Goal: Task Accomplishment & Management: Manage account settings

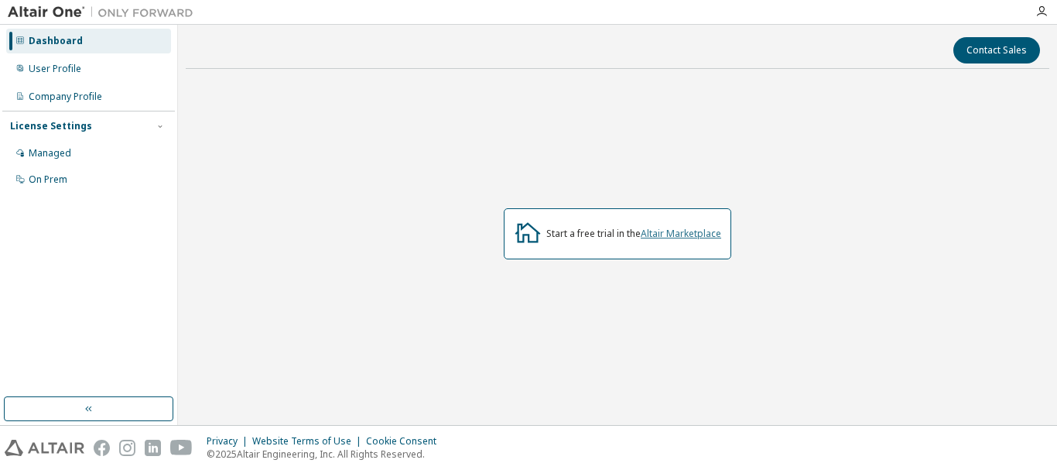
click at [676, 233] on link "Altair Marketplace" at bounding box center [681, 233] width 80 height 13
click at [64, 183] on div "On Prem" at bounding box center [48, 179] width 39 height 12
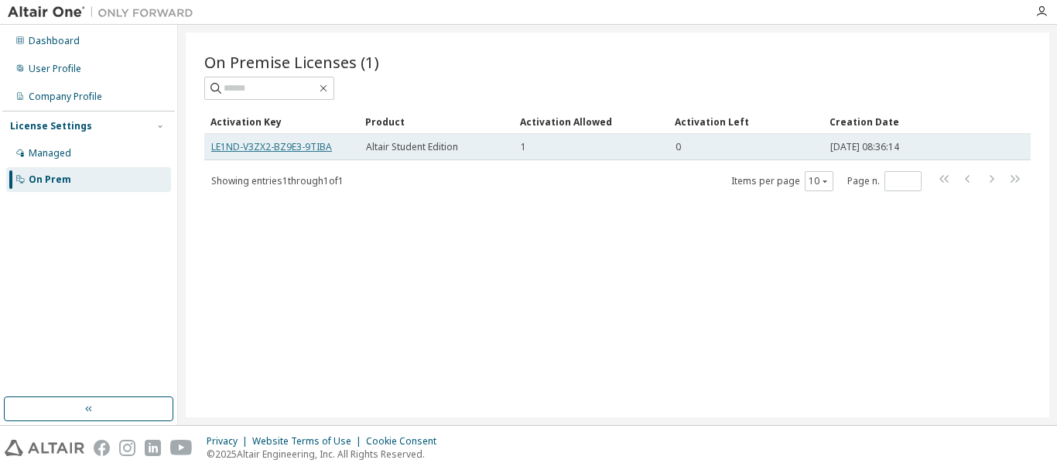
click at [284, 144] on link "LE1ND-V3ZX2-BZ9E3-9TIBA" at bounding box center [271, 146] width 121 height 13
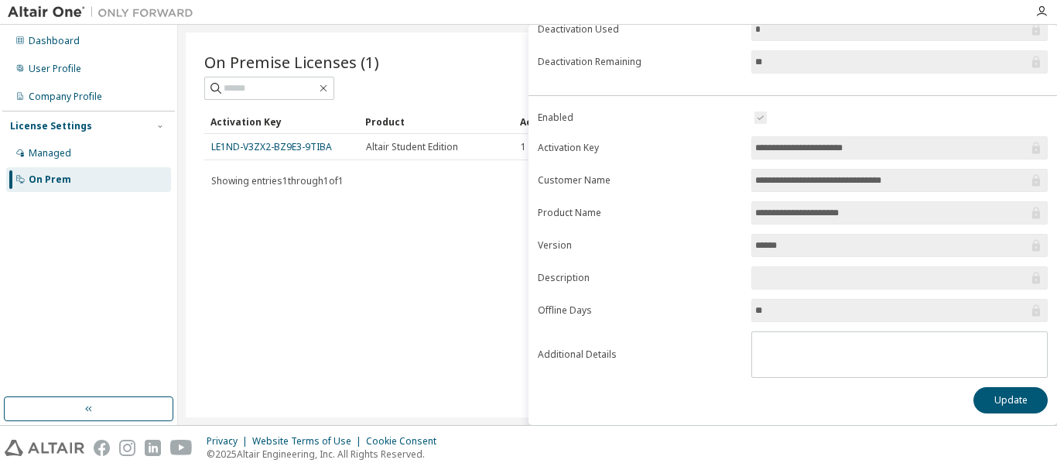
scroll to position [244, 0]
click at [1013, 394] on button "Update" at bounding box center [1011, 399] width 74 height 26
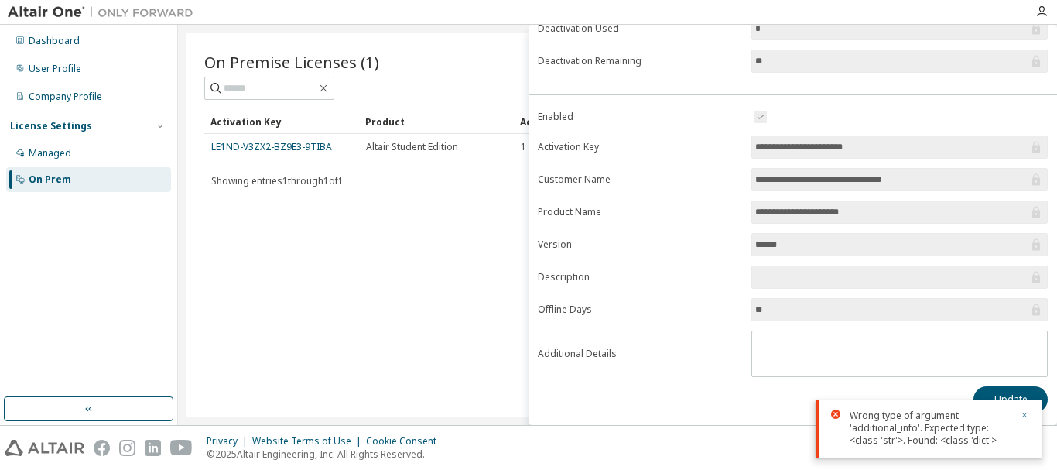
click at [1024, 413] on icon "button" at bounding box center [1024, 414] width 9 height 9
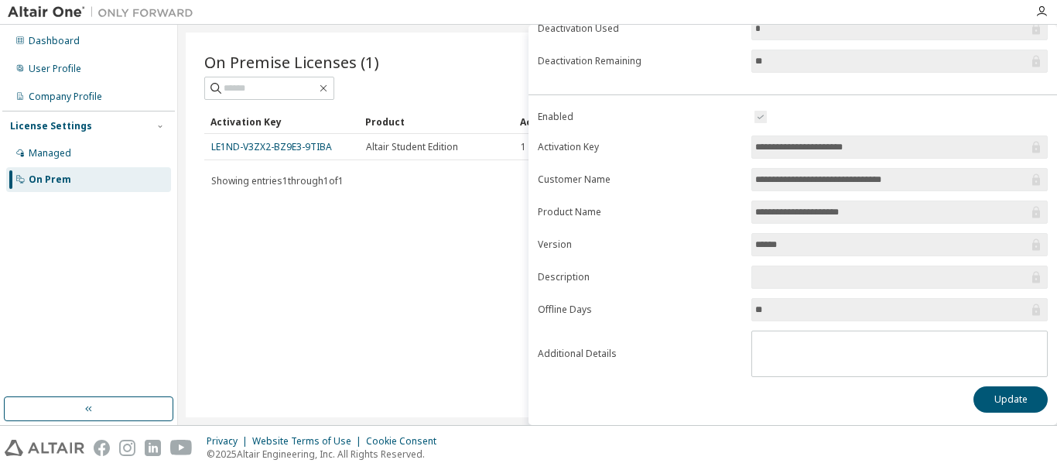
scroll to position [0, 0]
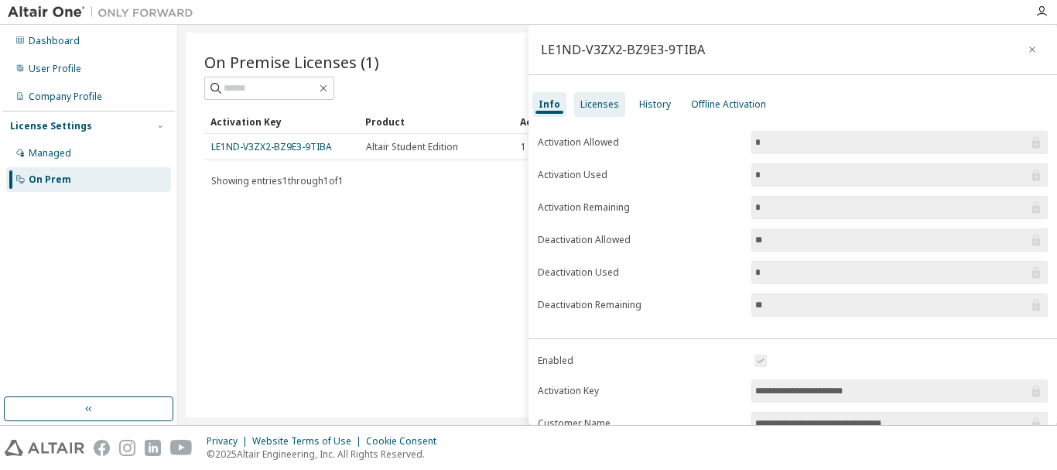
click at [608, 110] on div "Licenses" at bounding box center [599, 104] width 39 height 12
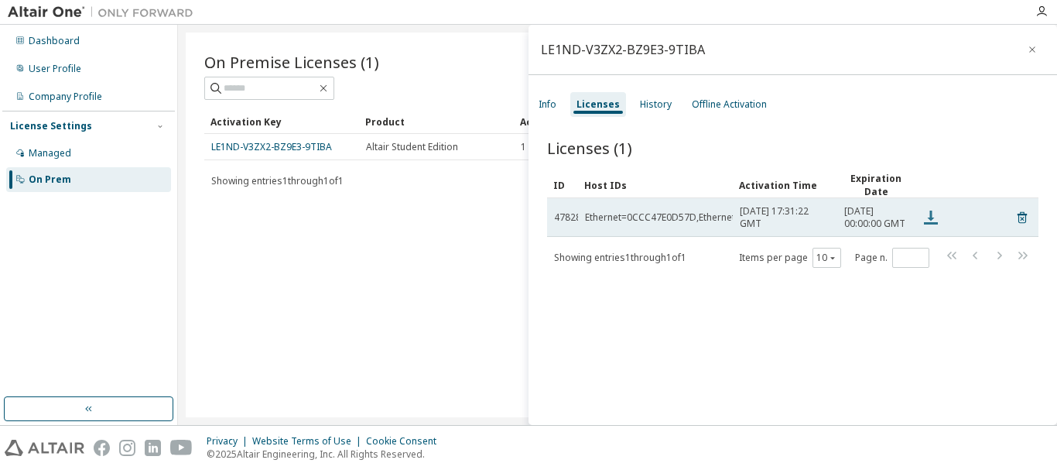
click at [934, 224] on icon at bounding box center [931, 218] width 14 height 14
